Goal: Information Seeking & Learning: Learn about a topic

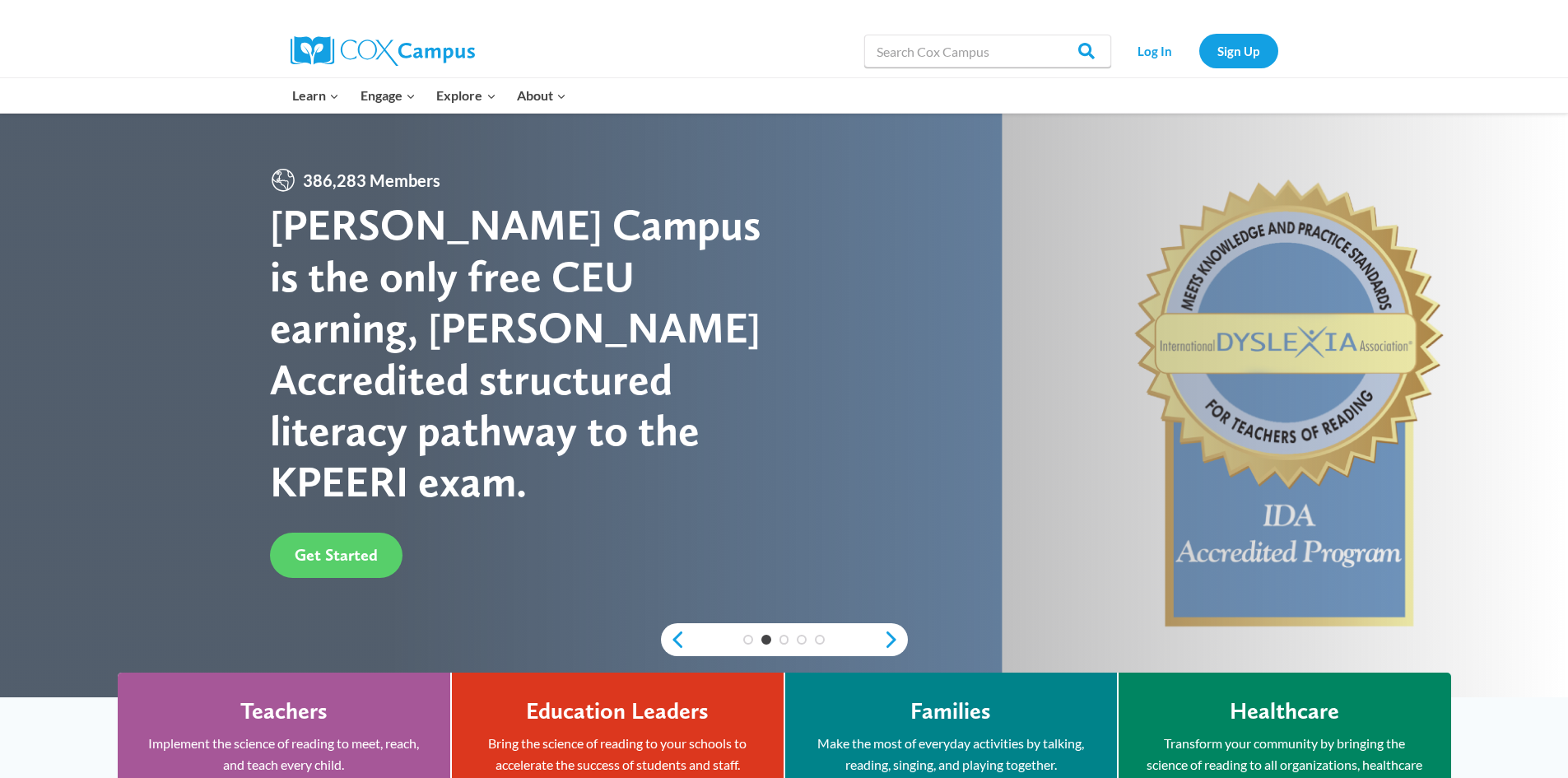
drag, startPoint x: 1098, startPoint y: 175, endPoint x: 1403, endPoint y: 429, distance: 396.9
click at [1538, 635] on div at bounding box center [784, 405] width 1568 height 584
click at [1329, 307] on div at bounding box center [784, 405] width 1568 height 584
click at [1328, 306] on div at bounding box center [784, 405] width 1568 height 584
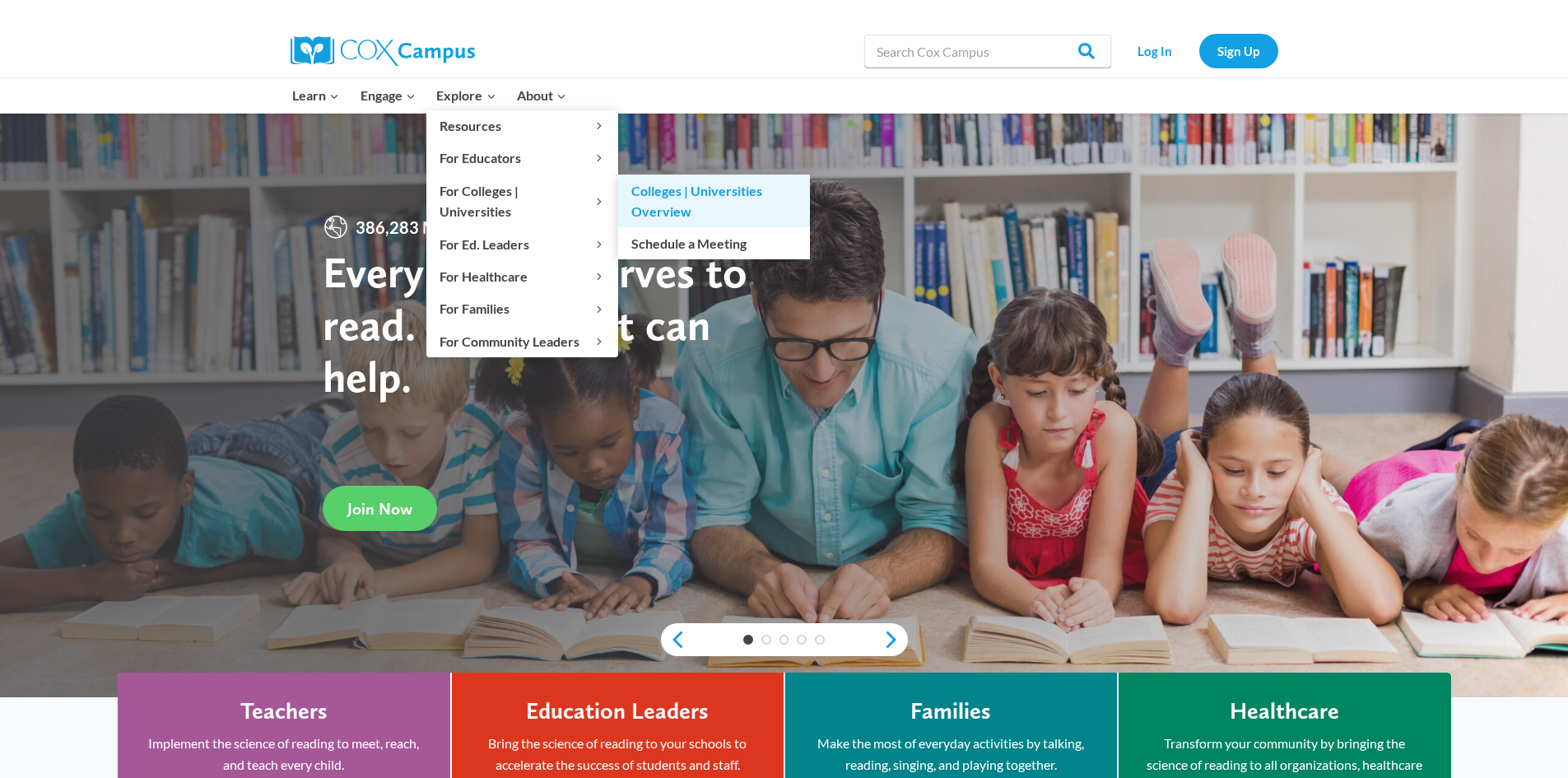
click at [681, 192] on link "Colleges | Universities Overview" at bounding box center [713, 200] width 191 height 52
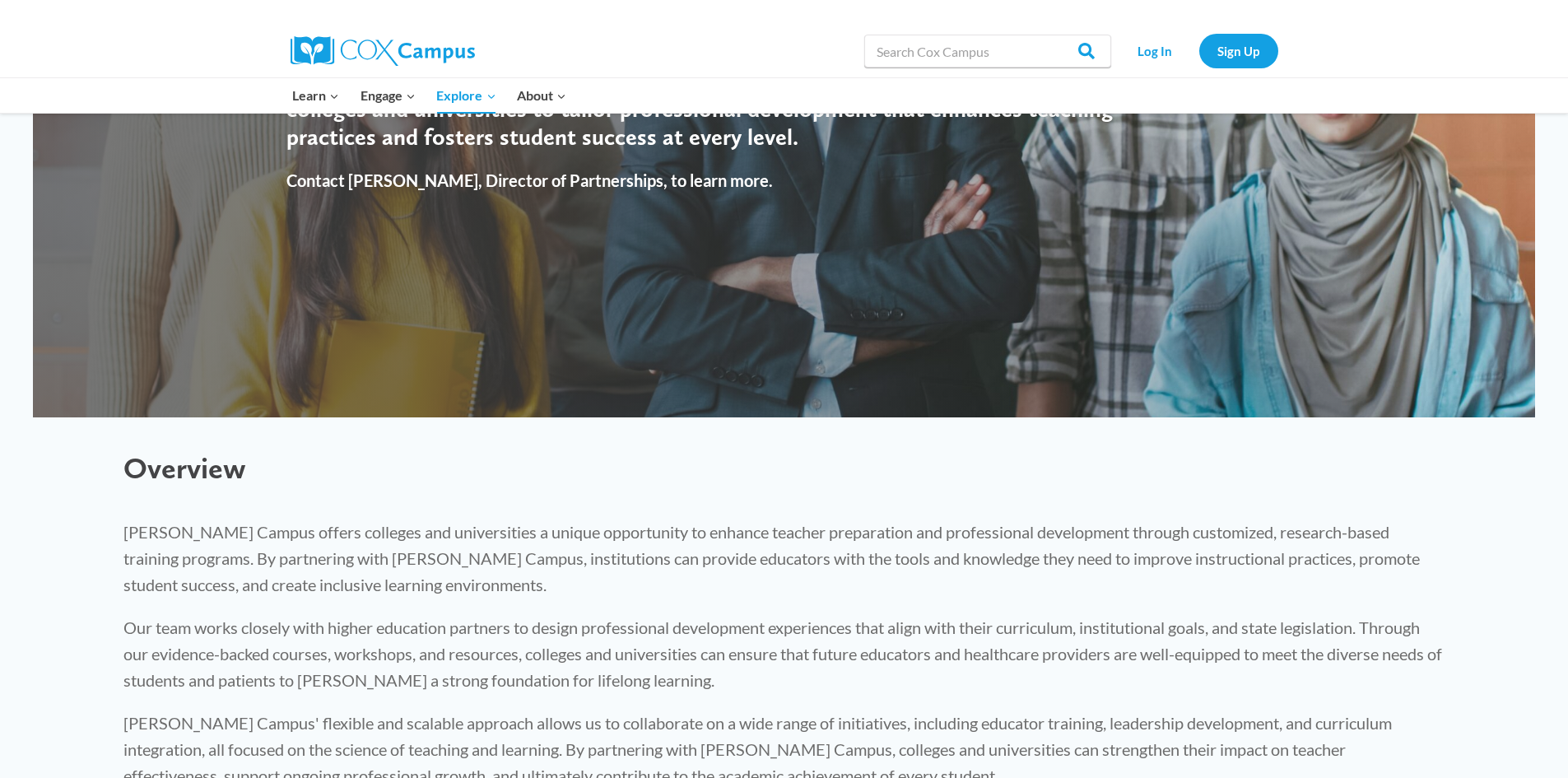
scroll to position [411, 0]
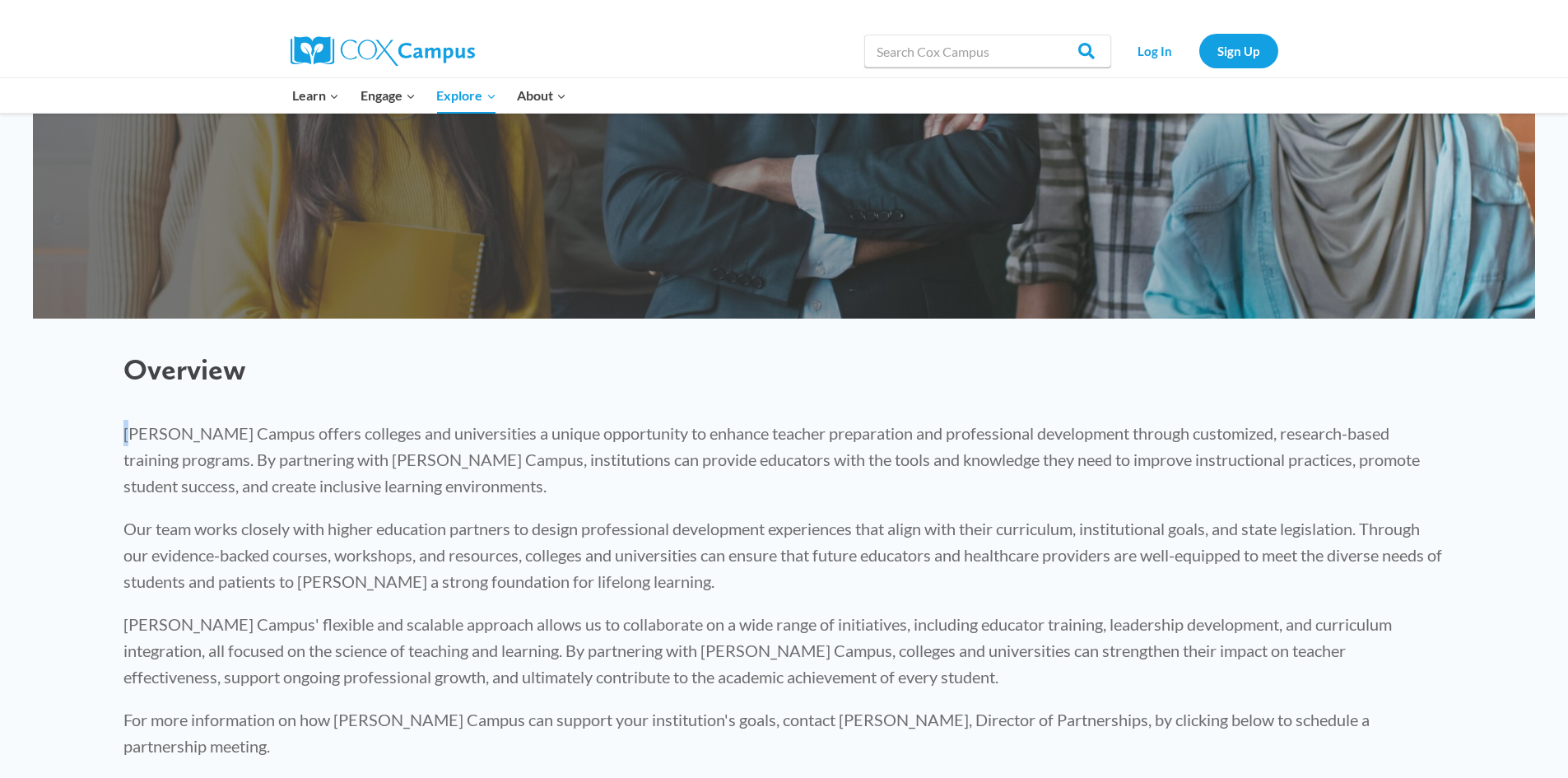
drag, startPoint x: 170, startPoint y: 429, endPoint x: 1521, endPoint y: 403, distance: 1351.3
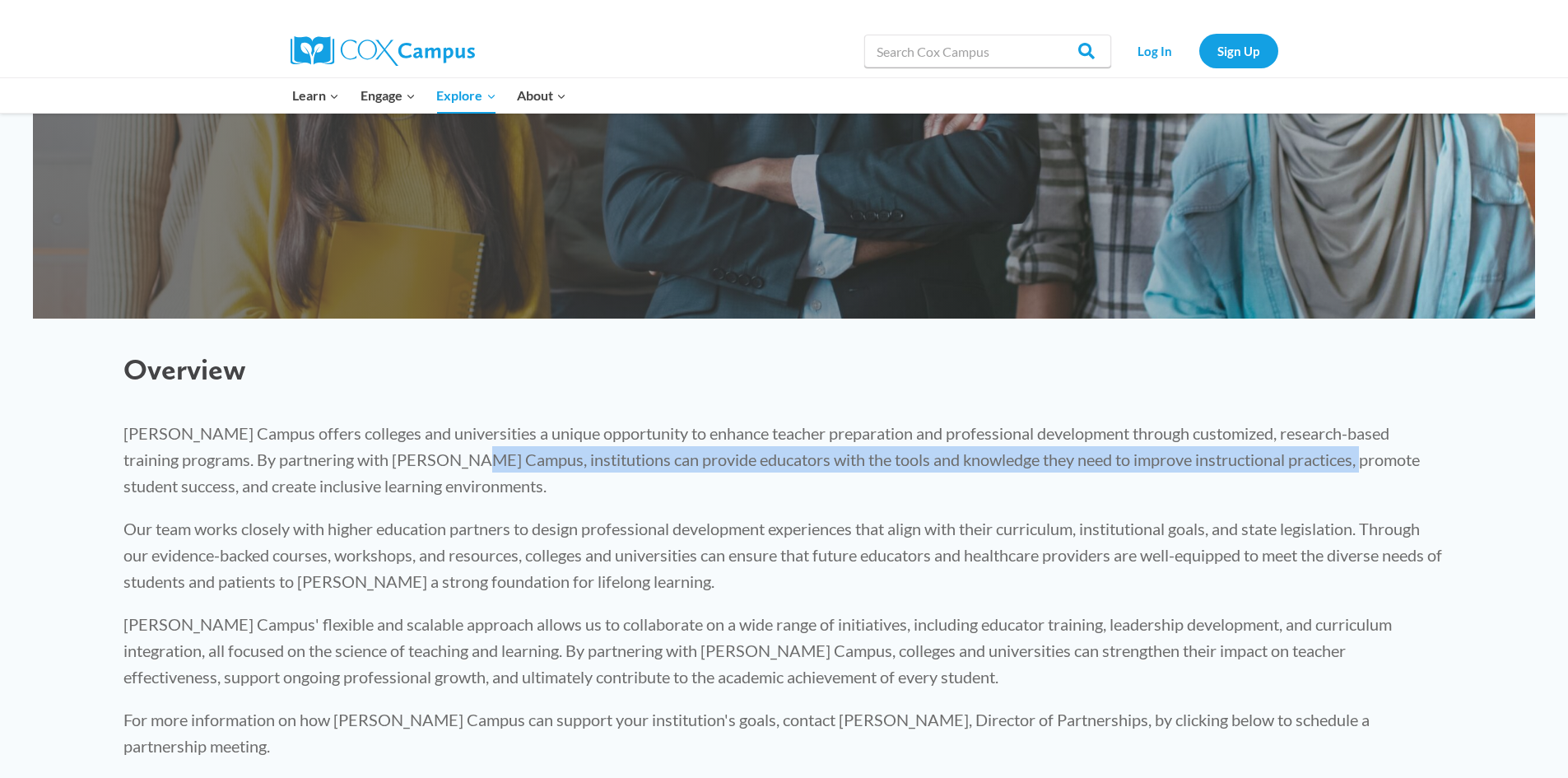
drag, startPoint x: 688, startPoint y: 465, endPoint x: 1345, endPoint y: 458, distance: 657.0
click at [1329, 465] on p "Cox Campus offers colleges and universities a unique opportunity to enhance tea…" at bounding box center [784, 459] width 1322 height 79
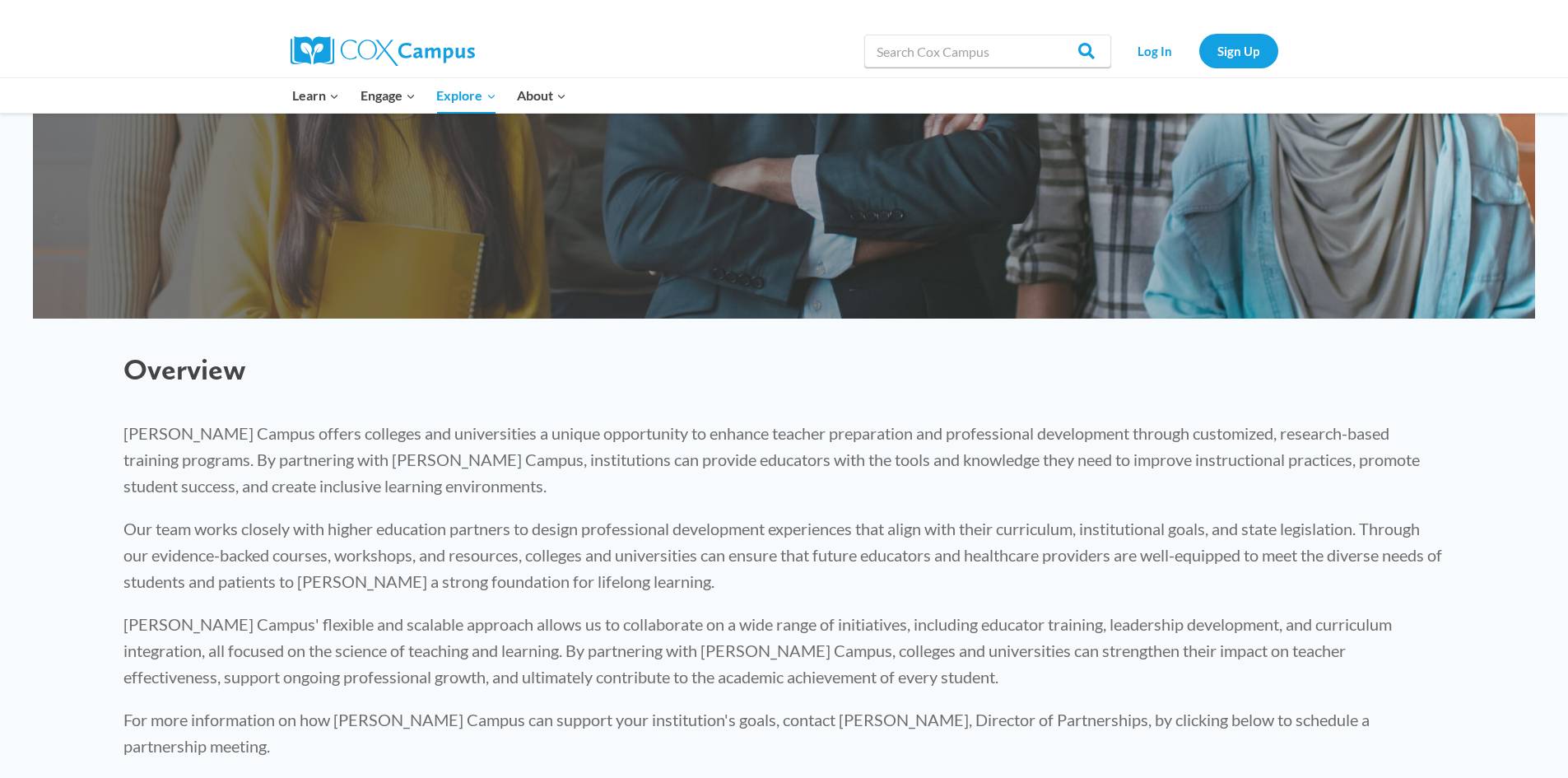
click at [765, 493] on p "Cox Campus offers colleges and universities a unique opportunity to enhance tea…" at bounding box center [784, 459] width 1322 height 79
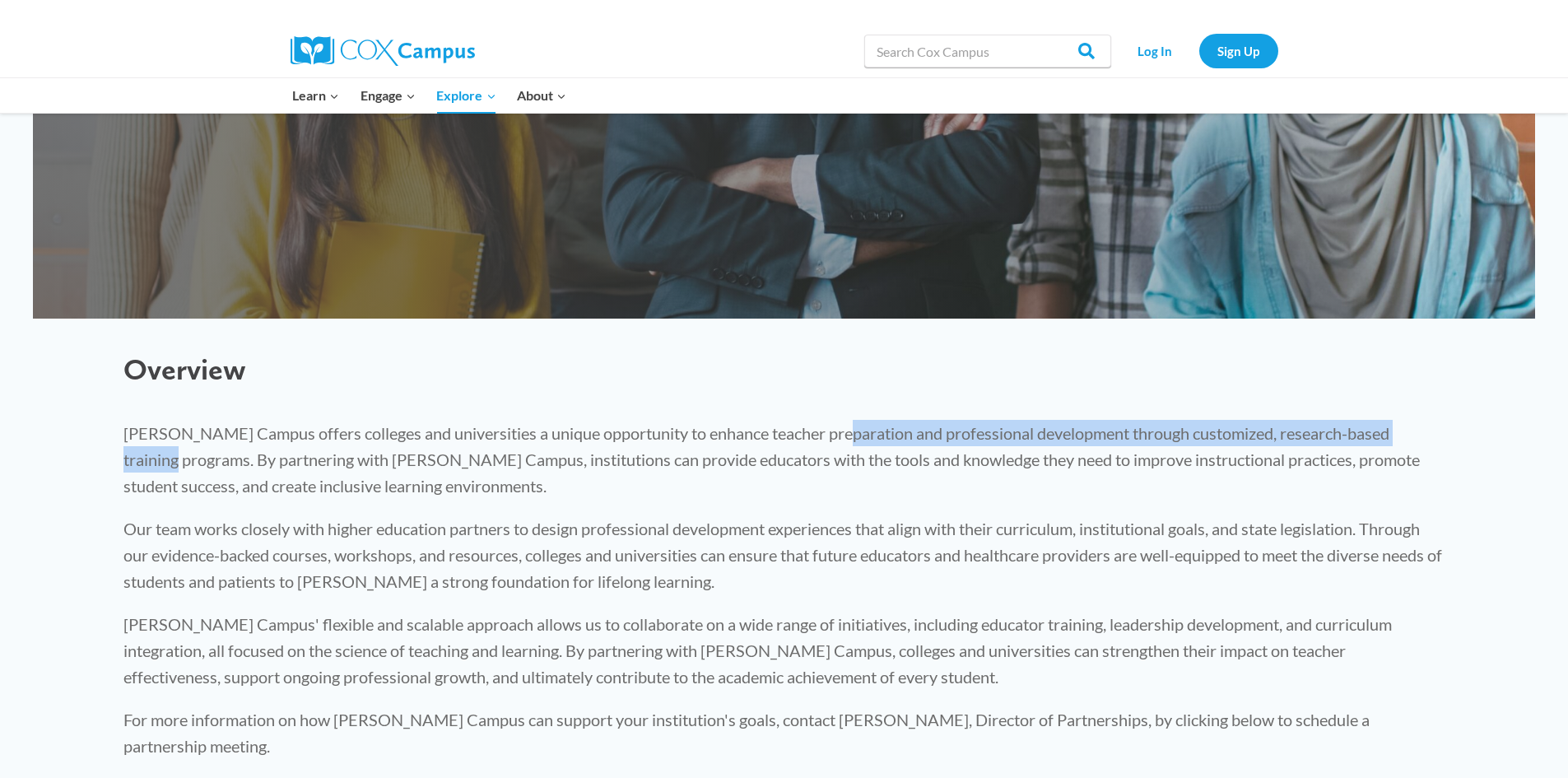
drag, startPoint x: 955, startPoint y: 447, endPoint x: 1220, endPoint y: 430, distance: 265.5
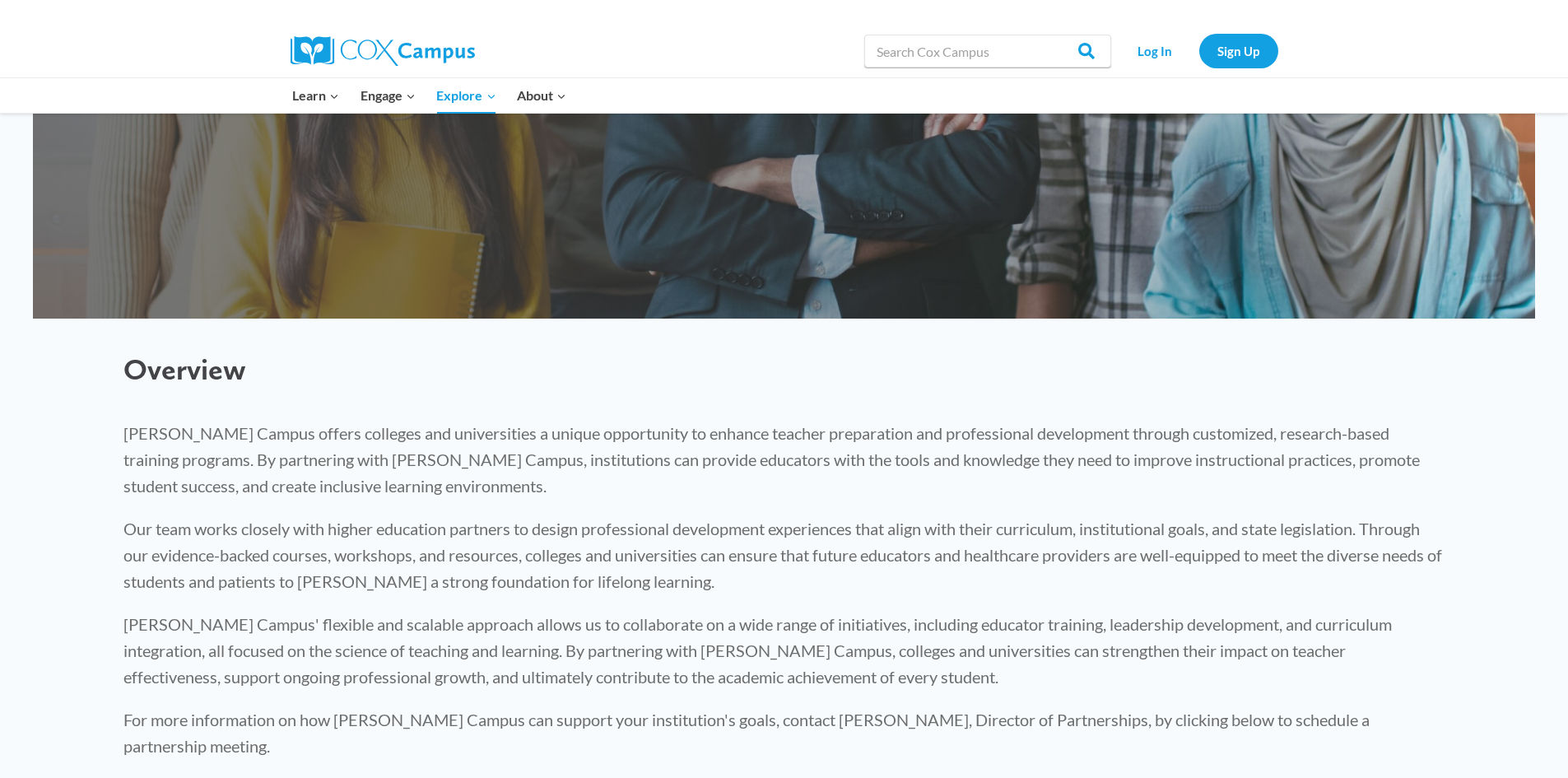
drag, startPoint x: 658, startPoint y: 407, endPoint x: 905, endPoint y: 404, distance: 247.0
click at [661, 407] on div "Cox Campus offers colleges and universities a unique opportunity to enhance tea…" at bounding box center [784, 589] width 1354 height 372
click at [1444, 414] on div "Cox Campus offers colleges and universities a unique opportunity to enhance tea…" at bounding box center [784, 589] width 1354 height 372
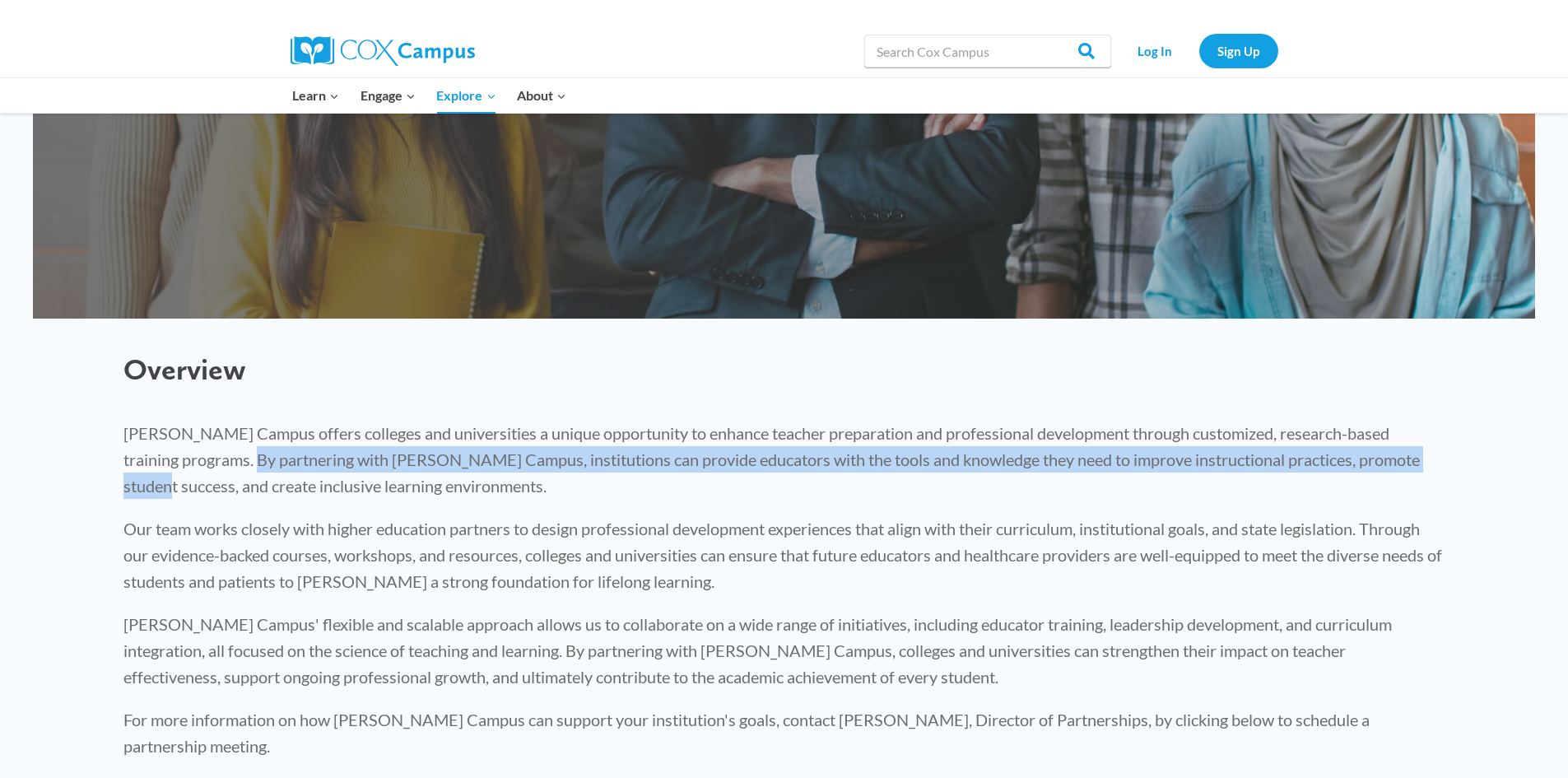
drag, startPoint x: 364, startPoint y: 468, endPoint x: 1390, endPoint y: 465, distance: 1026.0
click at [1390, 465] on p "Cox Campus offers colleges and universities a unique opportunity to enhance tea…" at bounding box center [784, 459] width 1322 height 79
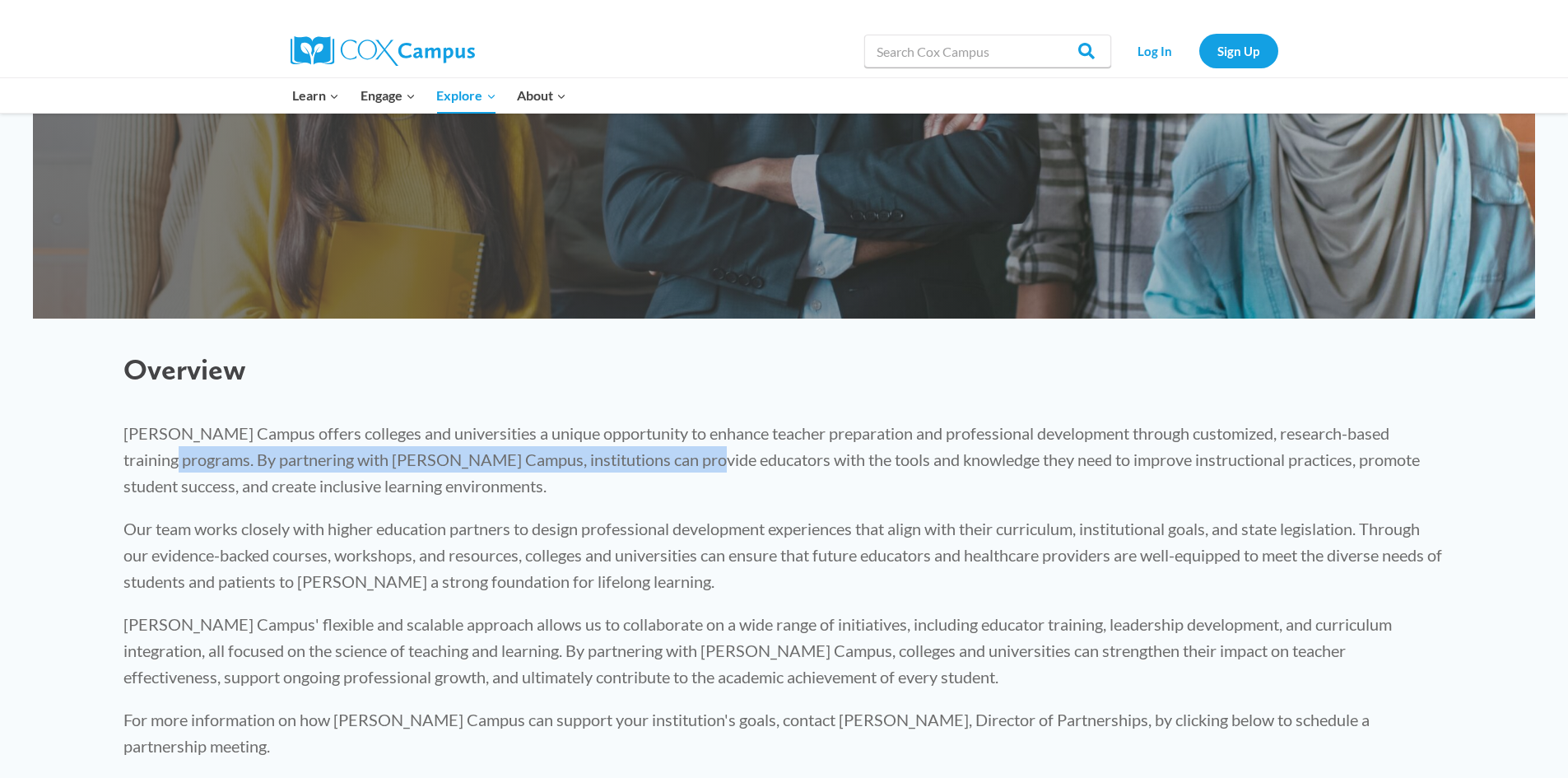
drag, startPoint x: 666, startPoint y: 471, endPoint x: 1553, endPoint y: 443, distance: 887.4
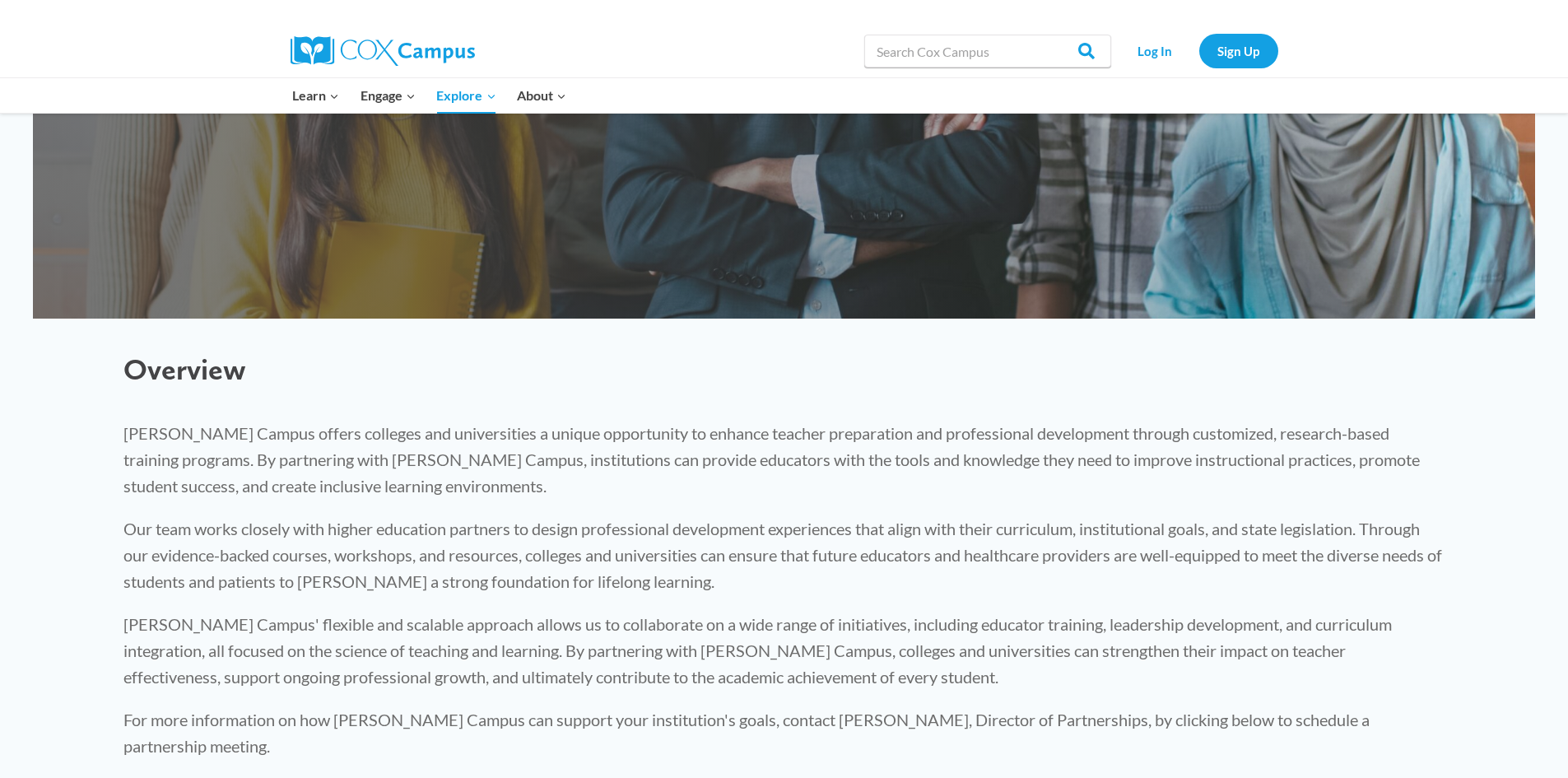
drag, startPoint x: 0, startPoint y: 495, endPoint x: 93, endPoint y: 488, distance: 93.3
drag, startPoint x: 1159, startPoint y: 462, endPoint x: 1527, endPoint y: 505, distance: 370.5
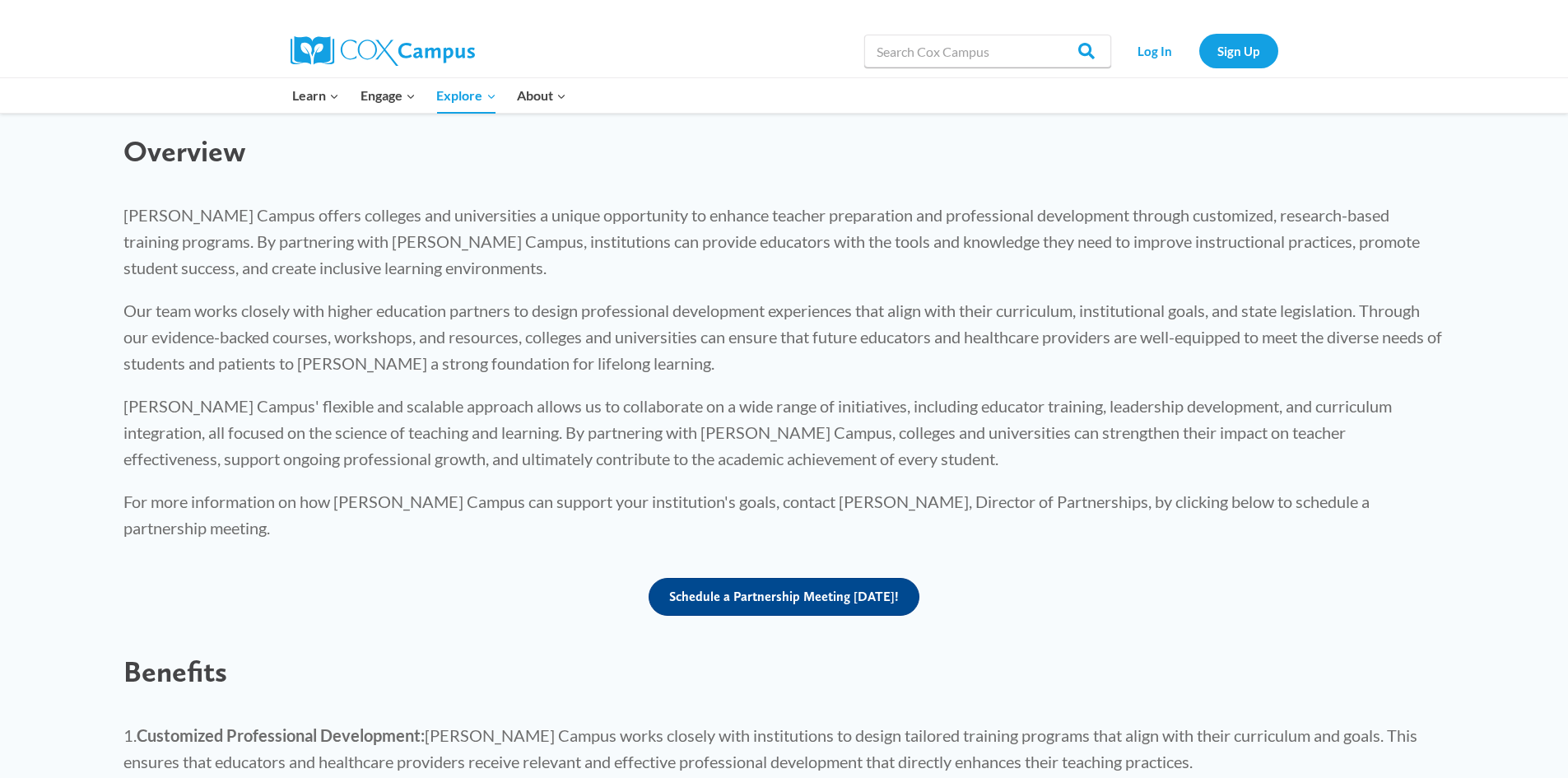
scroll to position [659, 0]
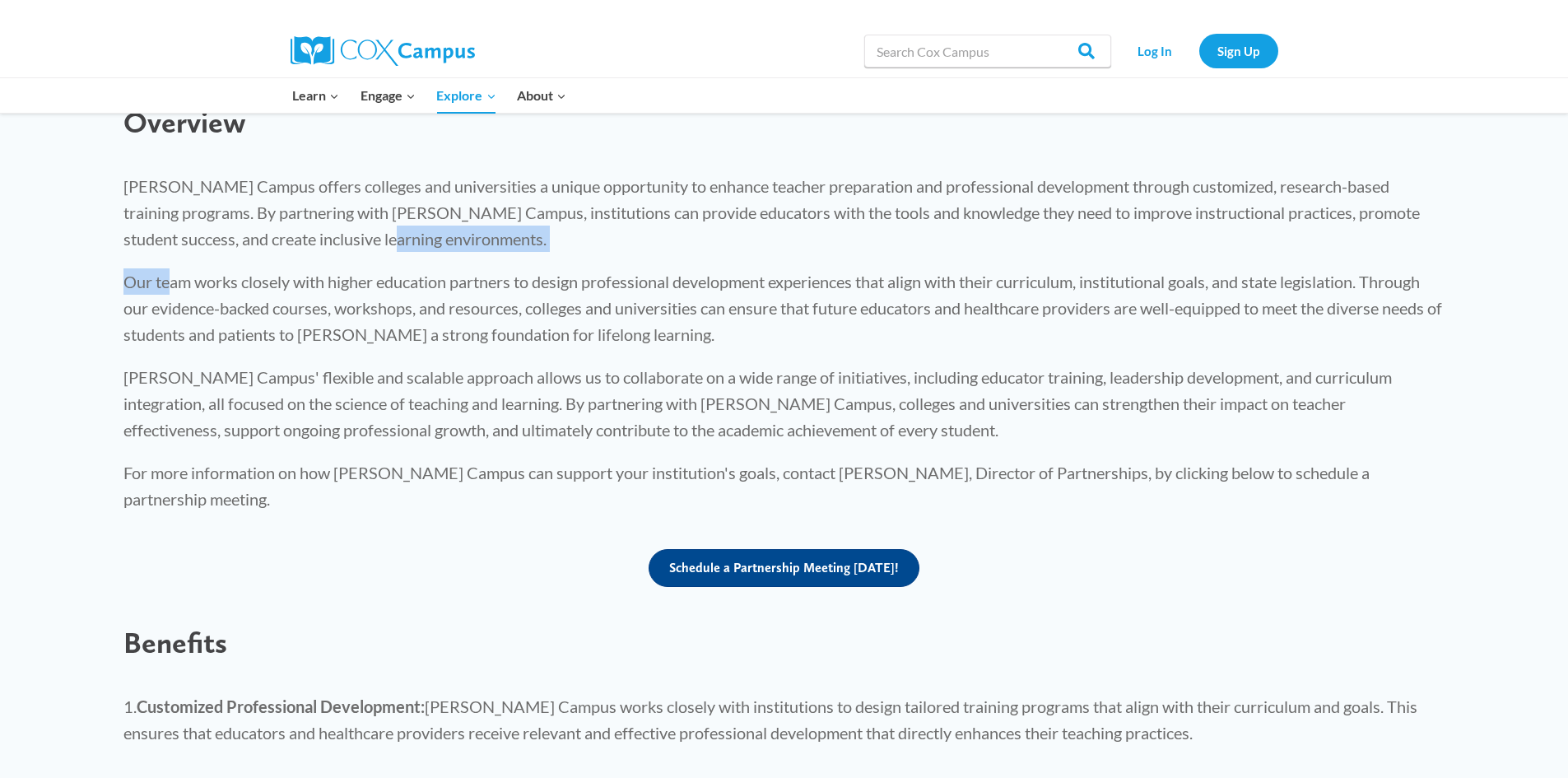
drag, startPoint x: 235, startPoint y: 265, endPoint x: 666, endPoint y: 234, distance: 432.1
click at [693, 233] on div "Cox Campus offers colleges and universities a unique opportunity to enhance tea…" at bounding box center [784, 342] width 1322 height 339
click at [3, 266] on div "Overview Cox Campus offers colleges and universities a unique opportunity to en…" at bounding box center [784, 623] width 1568 height 1103
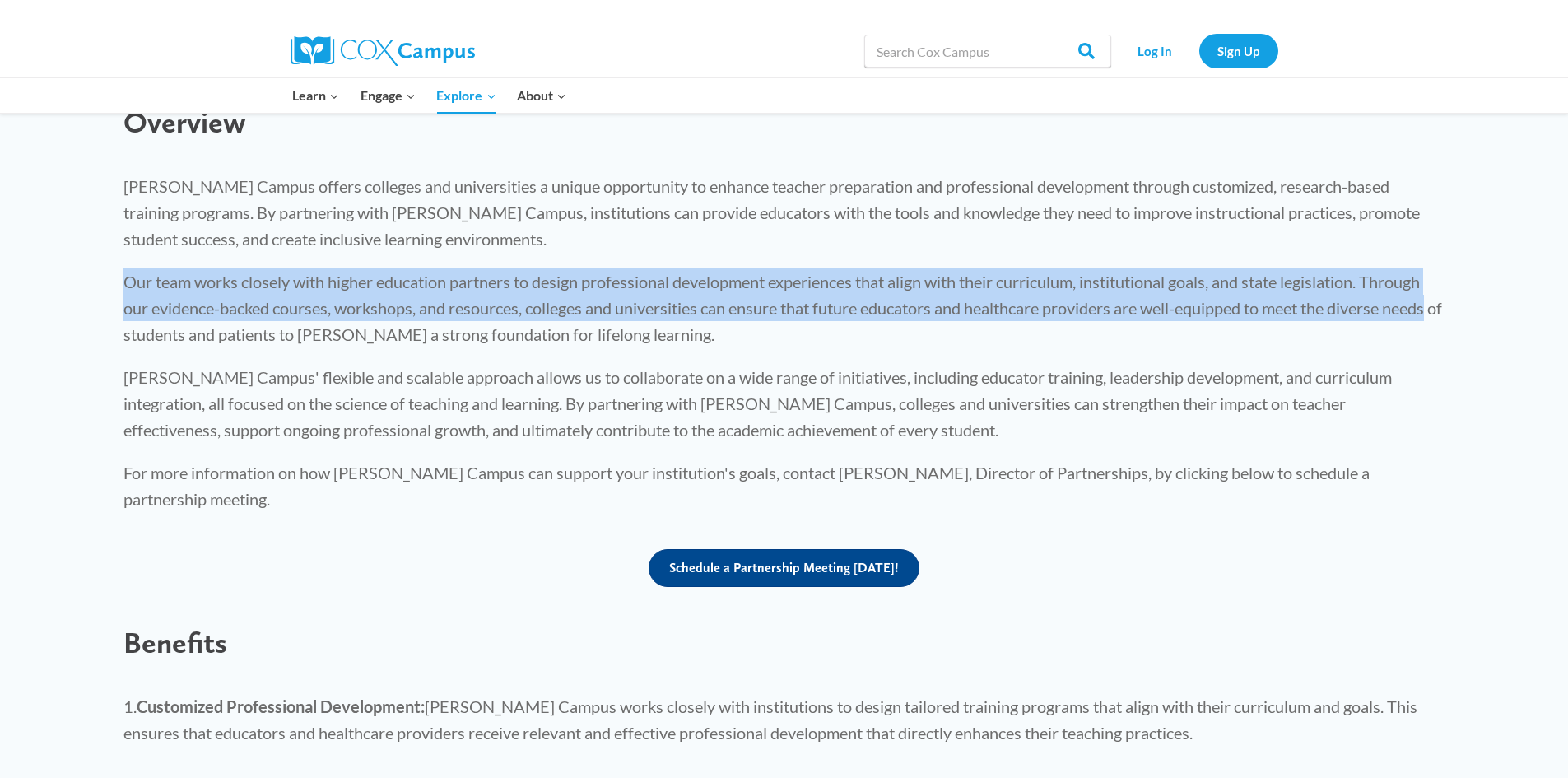
drag, startPoint x: 230, startPoint y: 288, endPoint x: 1520, endPoint y: 317, distance: 1290.3
click at [1520, 317] on div "Overview Cox Campus offers colleges and universities a unique opportunity to en…" at bounding box center [784, 623] width 1568 height 1103
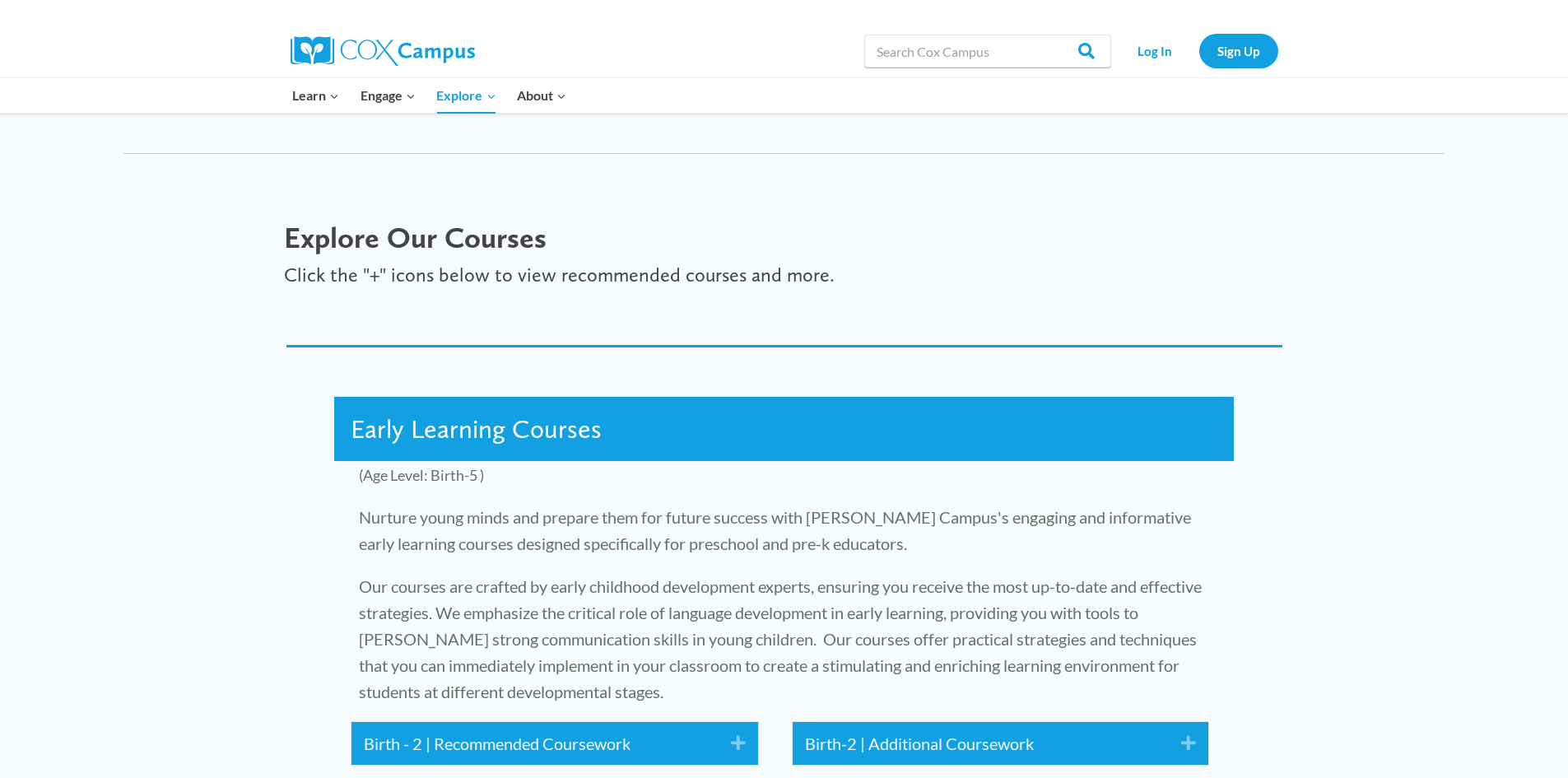
scroll to position [1811, 0]
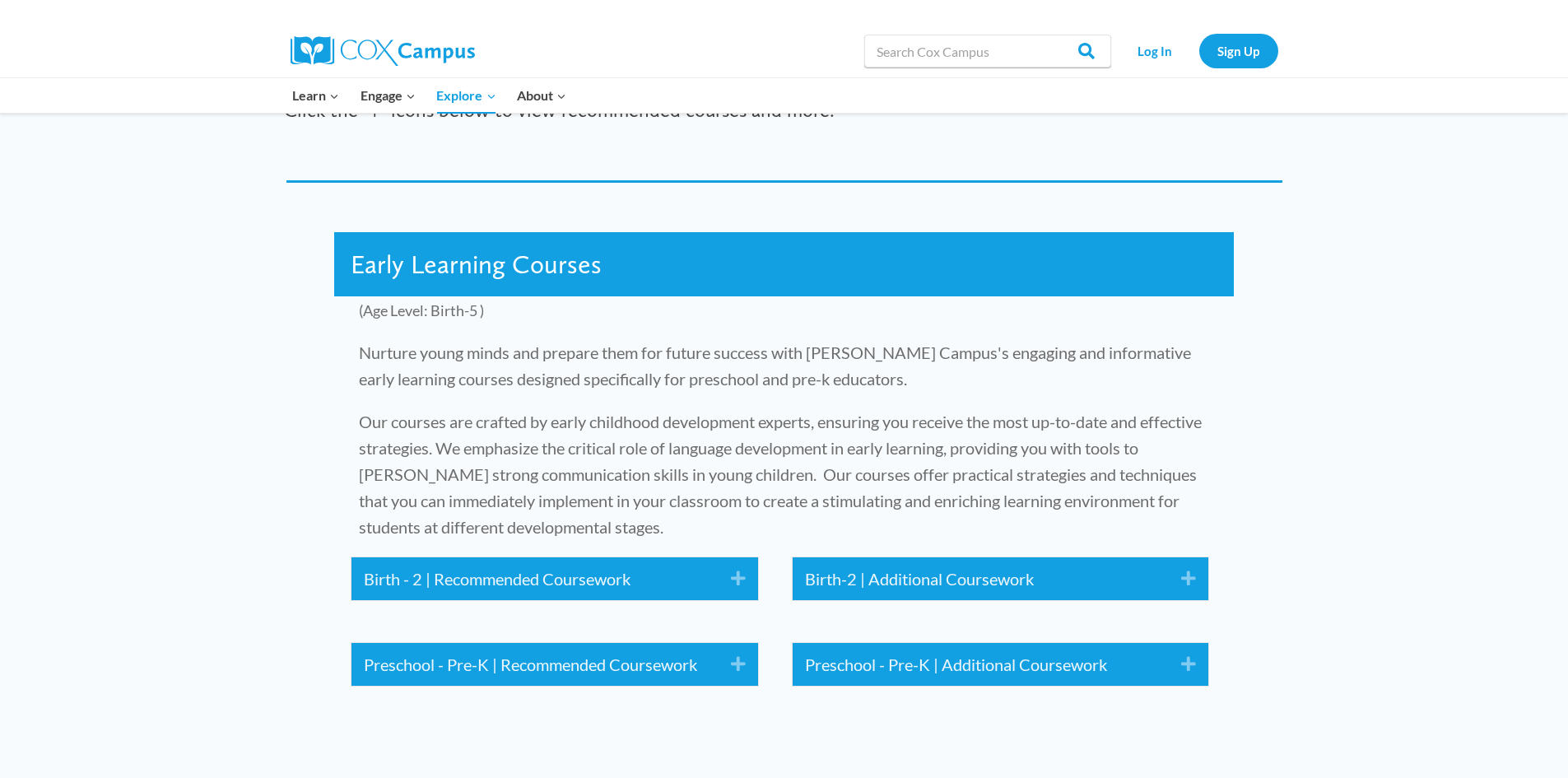
click at [676, 566] on link "Birth - 2 | Recommended Coursework" at bounding box center [535, 579] width 342 height 27
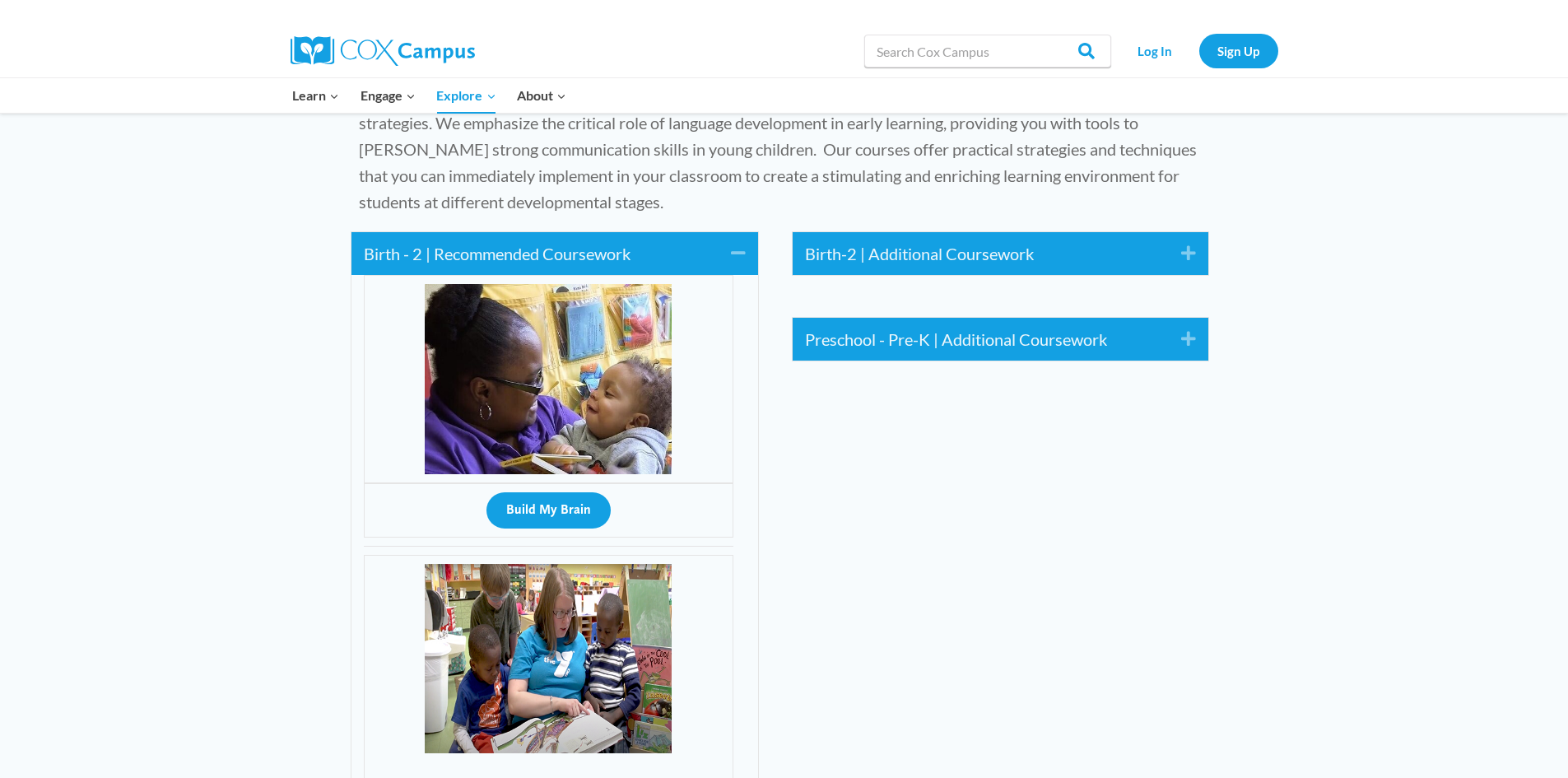
scroll to position [2141, 0]
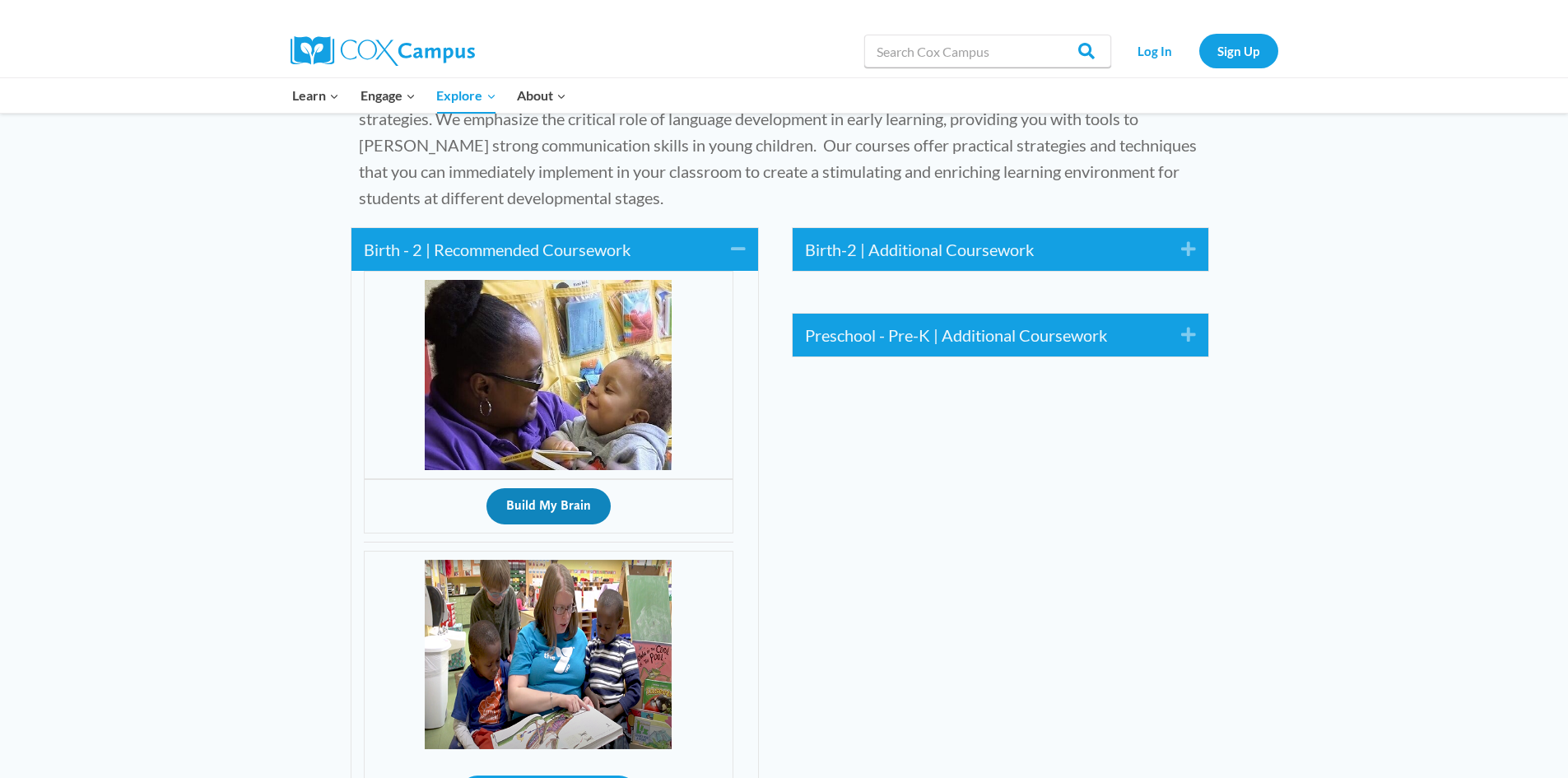
click at [564, 489] on button "Build My Brain" at bounding box center [548, 507] width 124 height 36
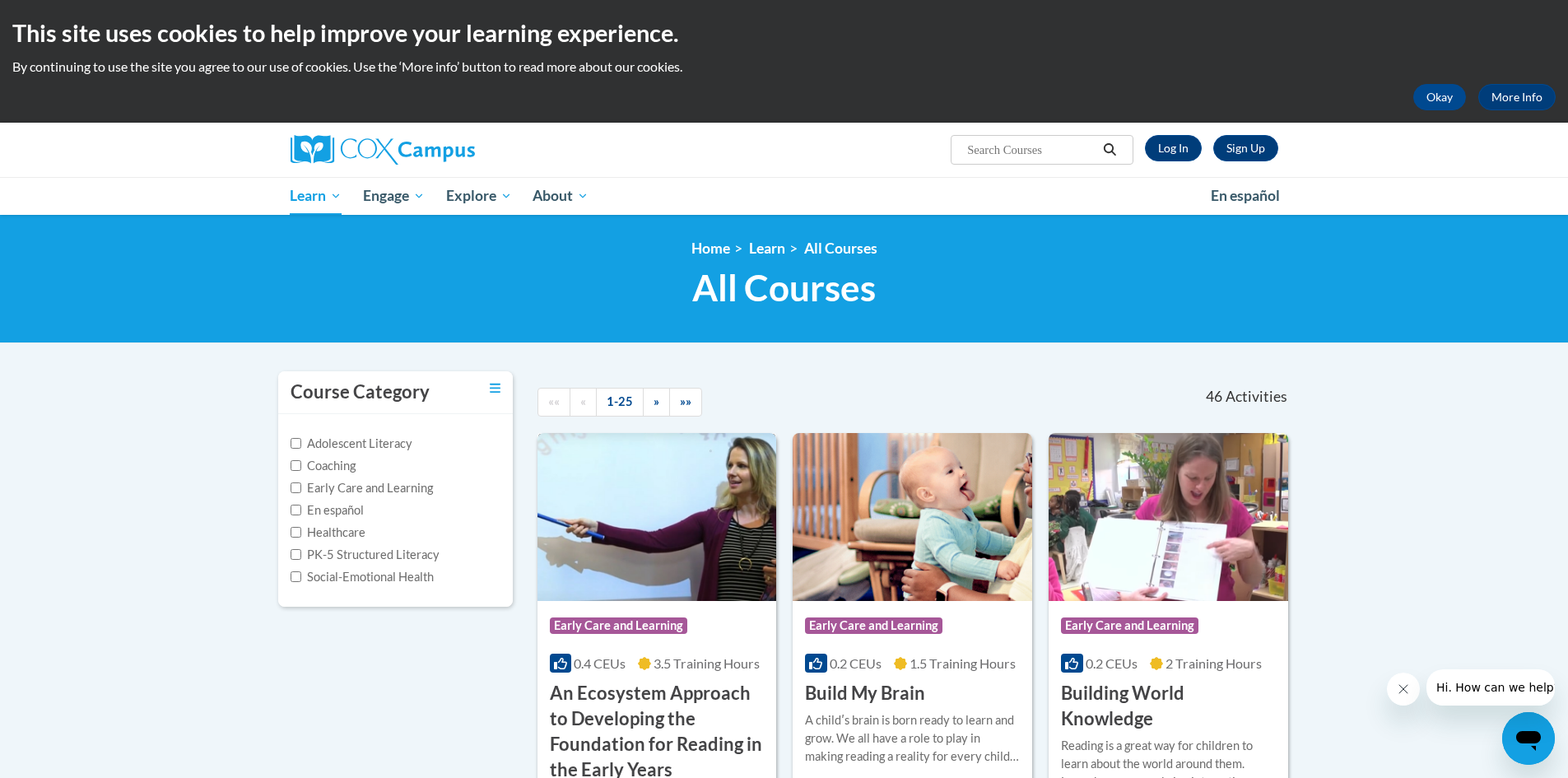
click at [603, 459] on img at bounding box center [657, 517] width 239 height 168
